Goal: Navigation & Orientation: Find specific page/section

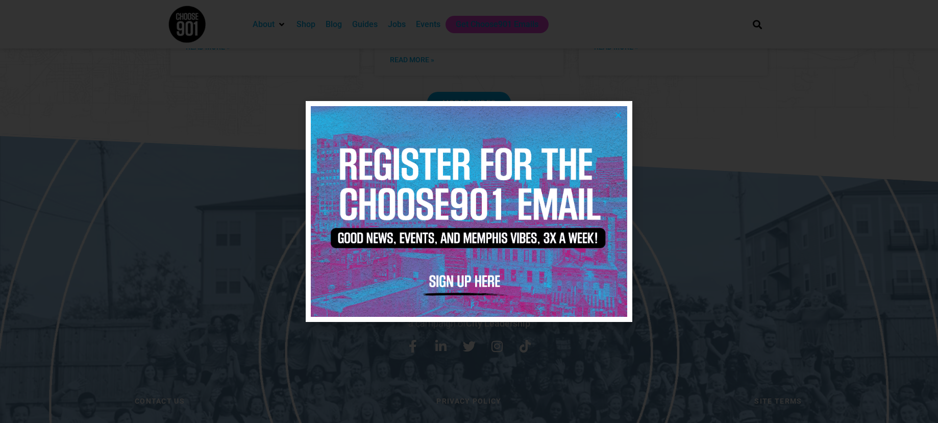
click at [619, 110] on img at bounding box center [469, 211] width 317 height 211
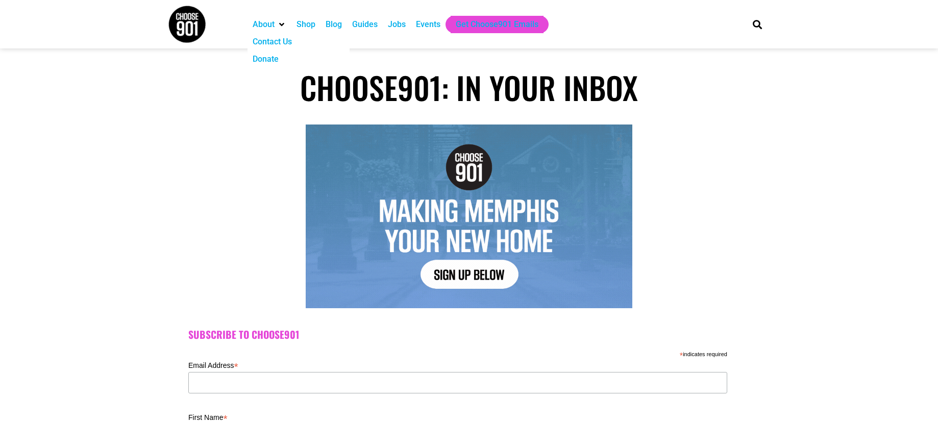
click at [260, 25] on div "About" at bounding box center [264, 24] width 22 height 12
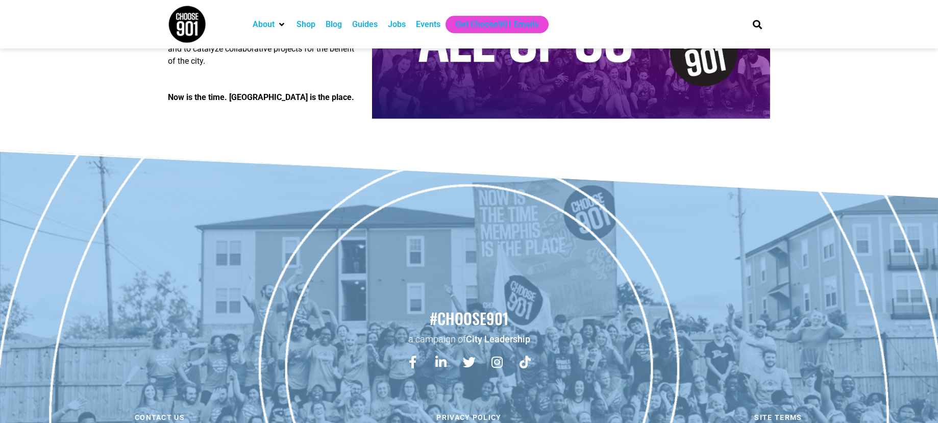
scroll to position [1714, 0]
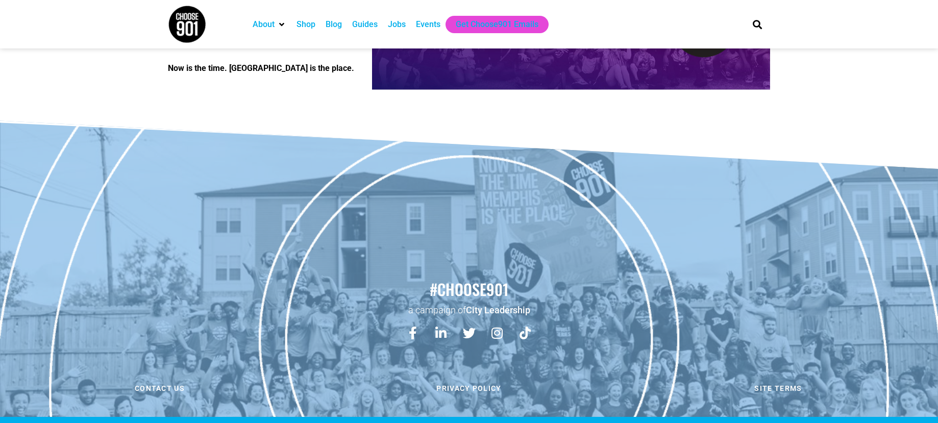
click at [371, 24] on div "Guides" at bounding box center [365, 24] width 26 height 12
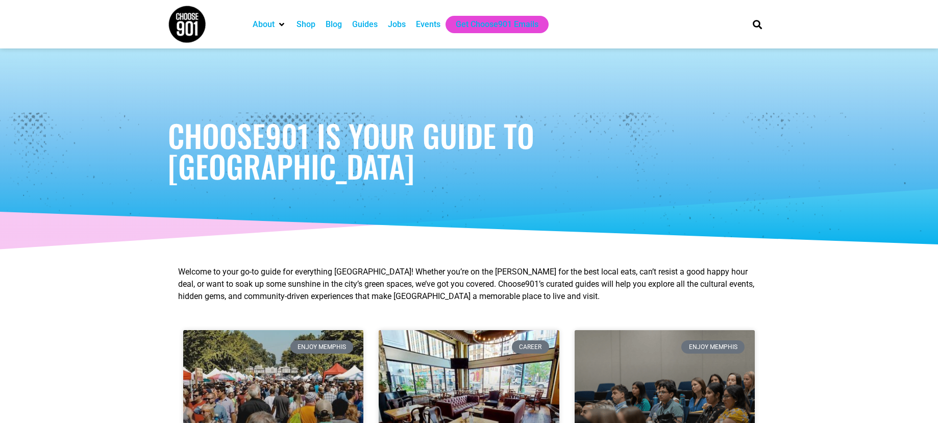
click at [420, 25] on div "Events" at bounding box center [428, 24] width 25 height 12
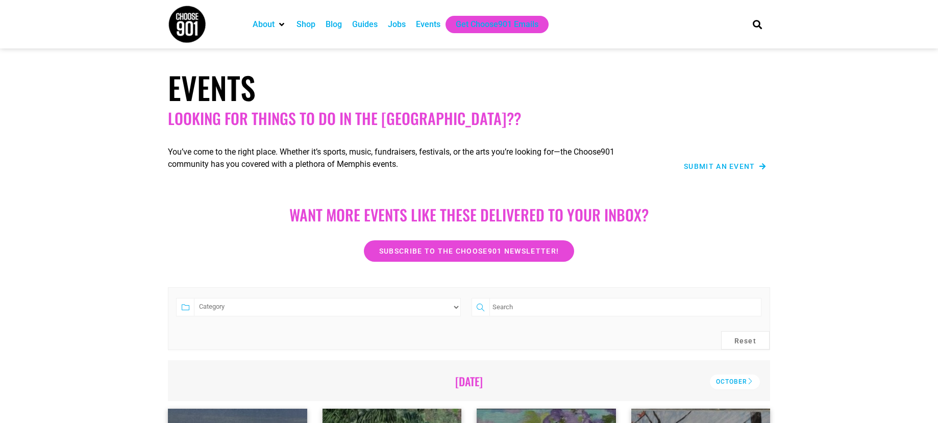
click at [431, 23] on div "Events" at bounding box center [428, 24] width 25 height 12
click at [393, 28] on div "Jobs" at bounding box center [397, 24] width 18 height 12
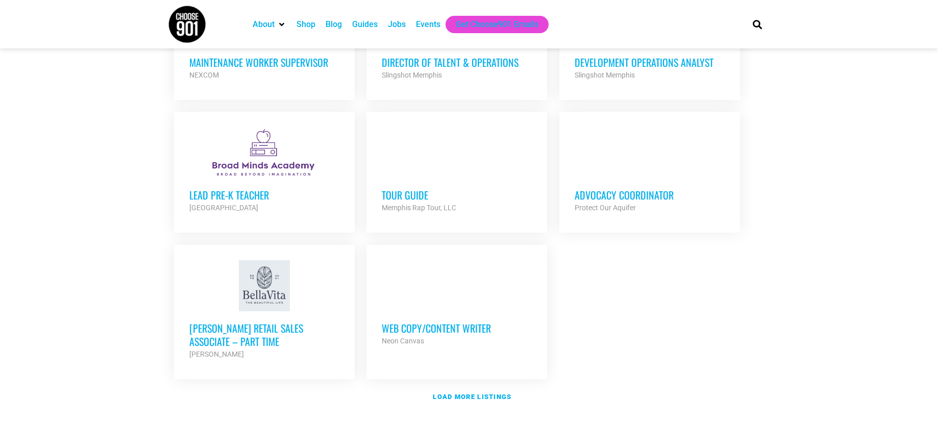
scroll to position [1123, 0]
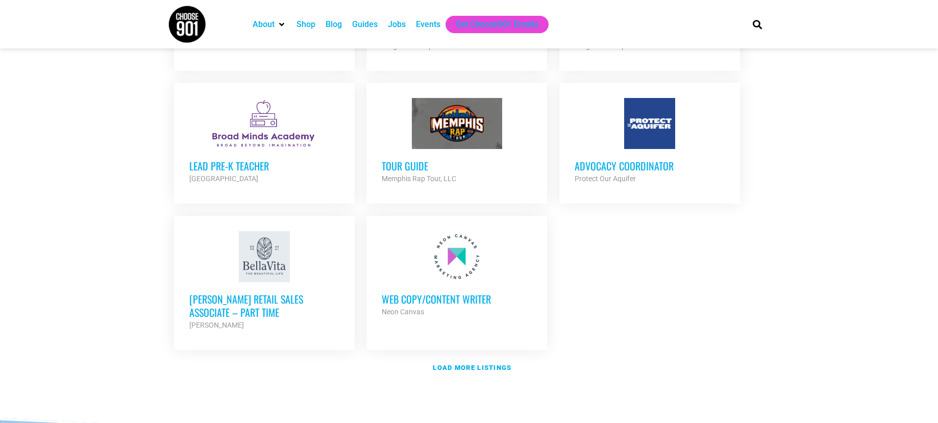
click at [356, 26] on div "Guides" at bounding box center [365, 24] width 26 height 12
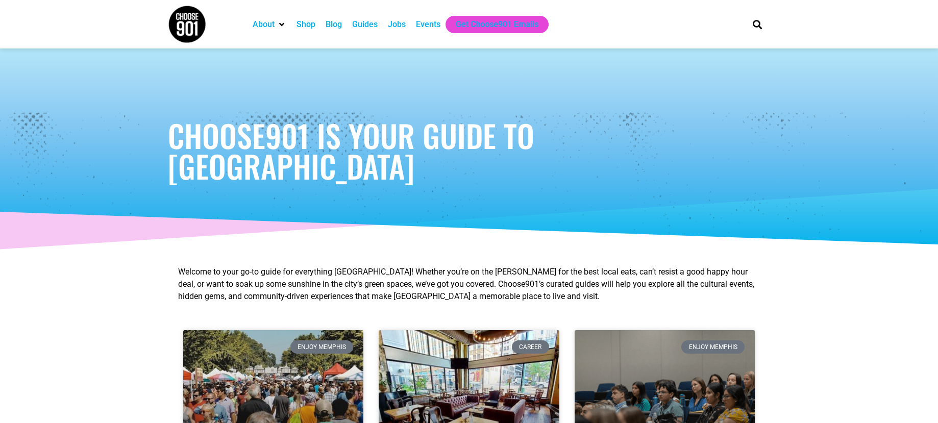
click at [337, 27] on div "Blog" at bounding box center [334, 24] width 16 height 12
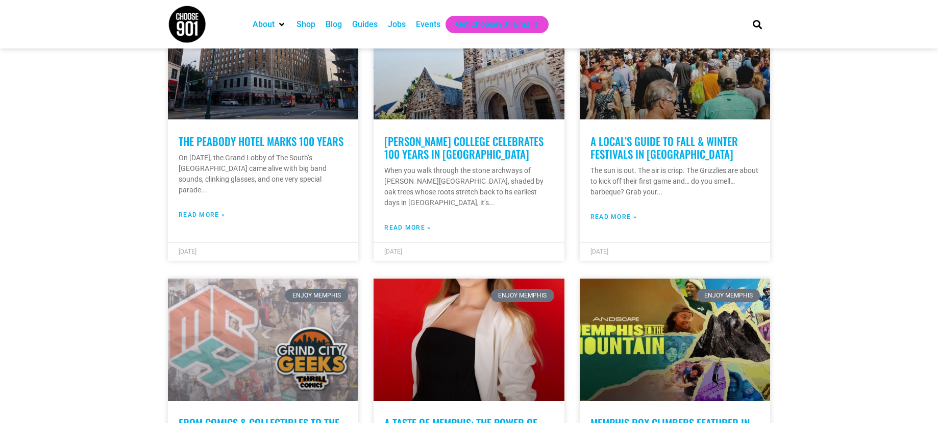
scroll to position [357, 0]
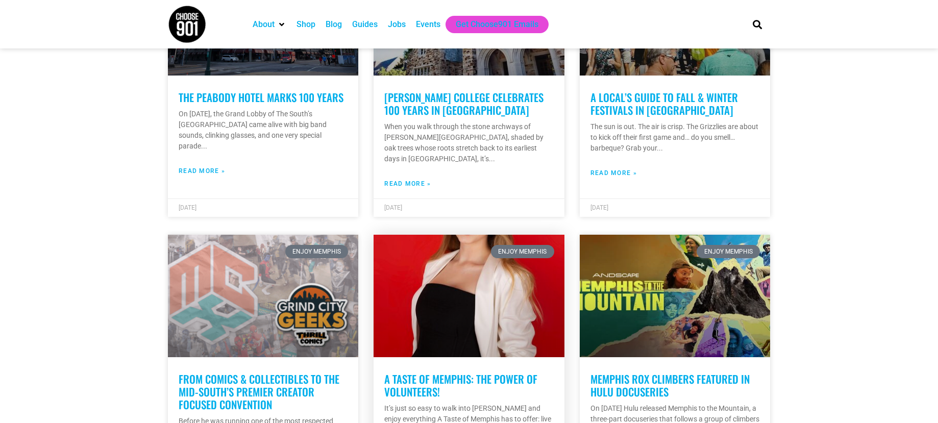
click at [475, 264] on link at bounding box center [469, 296] width 190 height 123
